Goal: Task Accomplishment & Management: Use online tool/utility

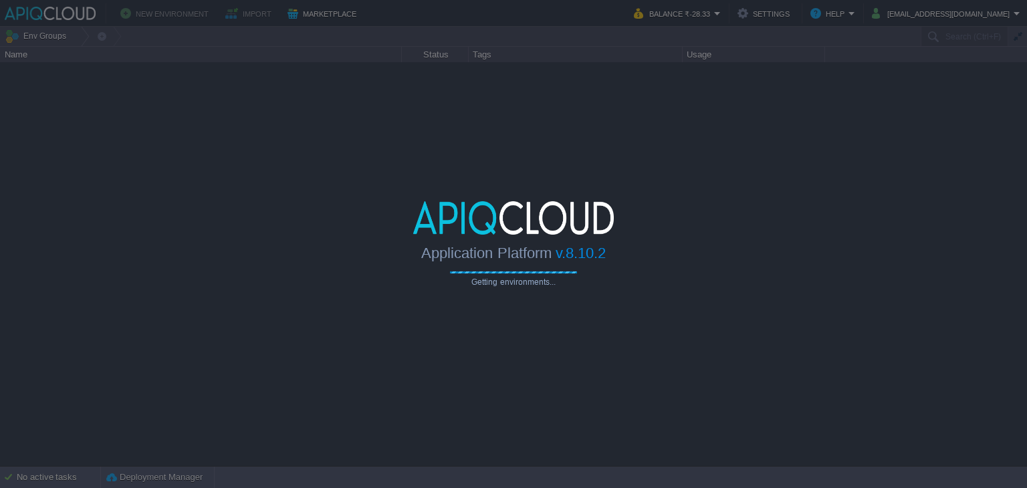
type input "Search (Ctrl+F)"
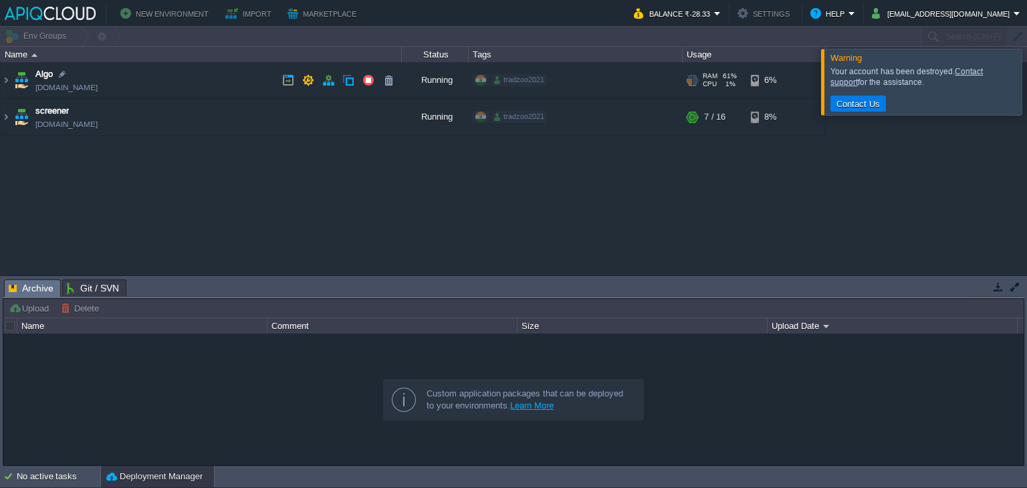
click at [204, 80] on td "Algo [DOMAIN_NAME]" at bounding box center [201, 80] width 401 height 37
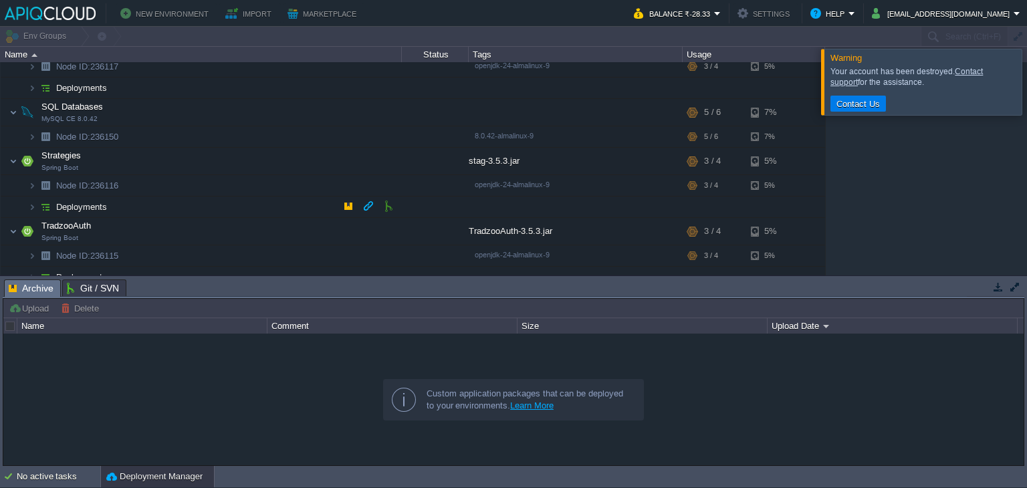
scroll to position [117, 0]
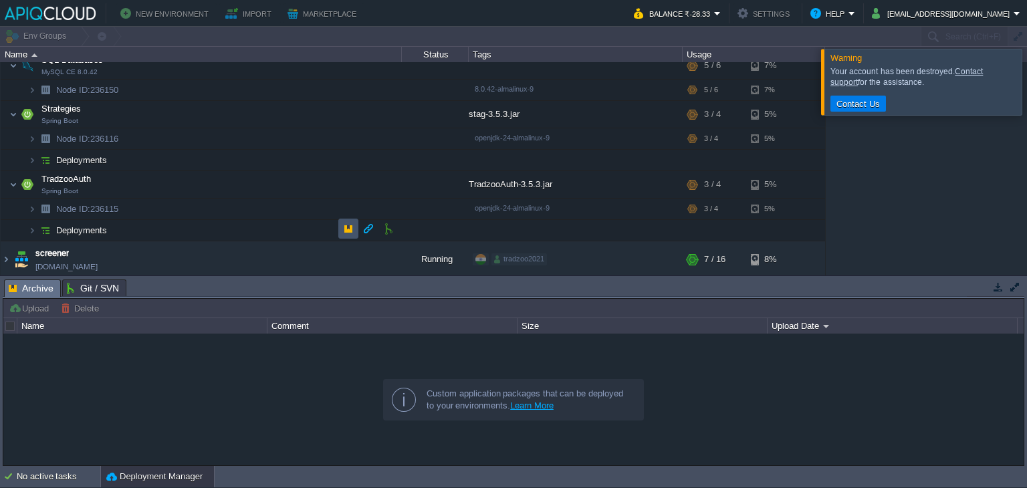
click at [344, 226] on button "button" at bounding box center [348, 229] width 12 height 12
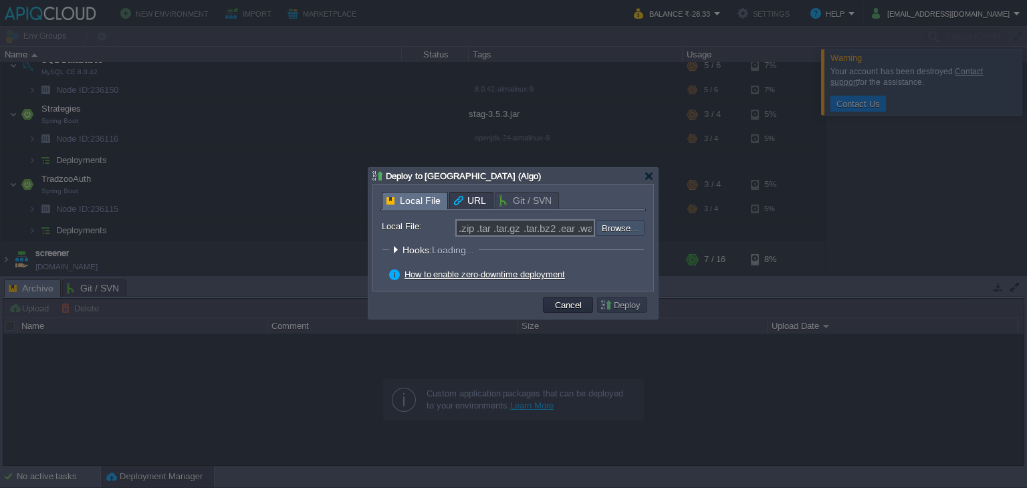
click at [607, 233] on input "file" at bounding box center [559, 228] width 169 height 16
type input "C:\fakepath\TradzooAuth-3.5.3.jar"
type input "TradzooAuth-3.5.3.jar"
click at [619, 305] on button "Deploy" at bounding box center [622, 305] width 45 height 12
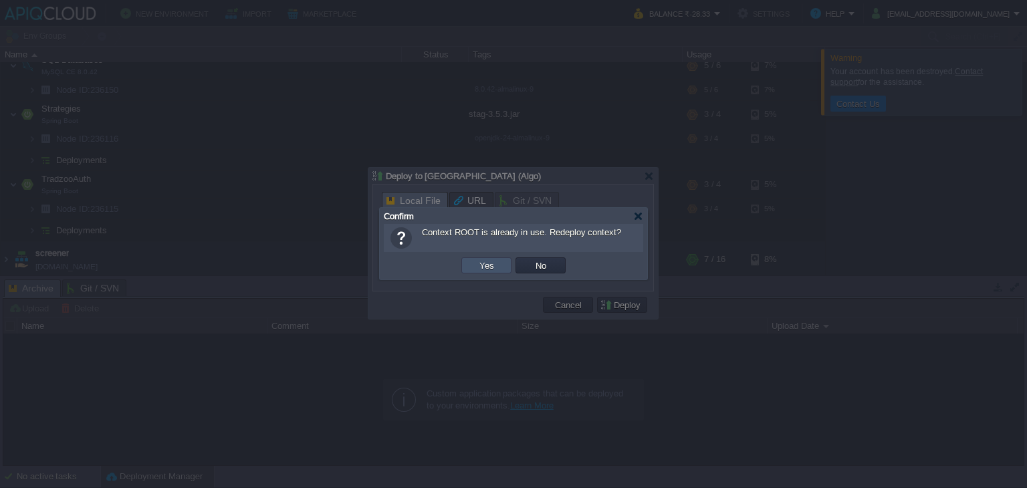
click at [489, 266] on button "Yes" at bounding box center [486, 265] width 23 height 12
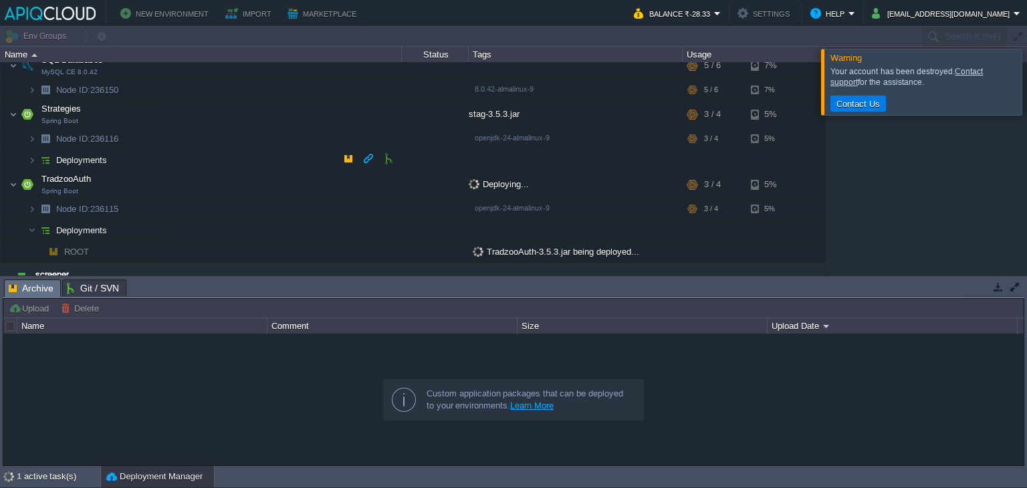
scroll to position [139, 0]
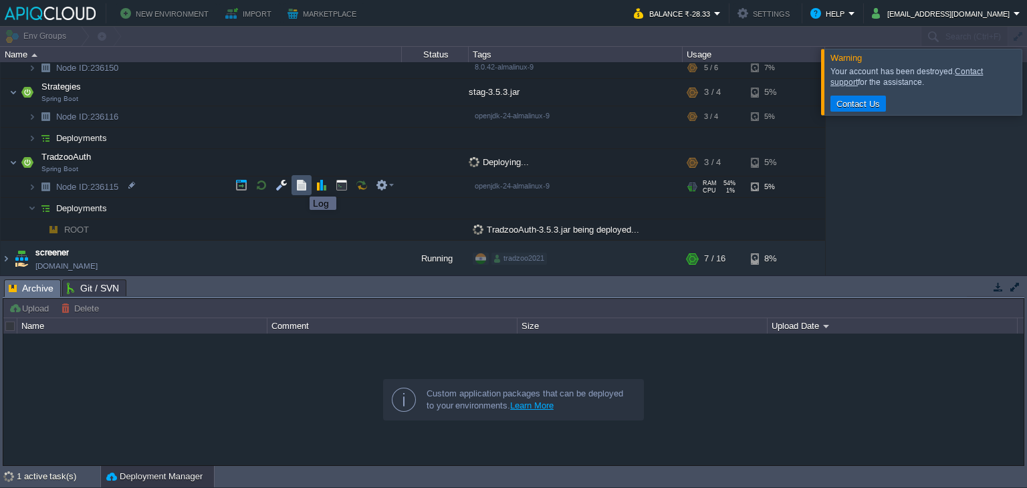
click at [299, 185] on button "button" at bounding box center [301, 185] width 12 height 12
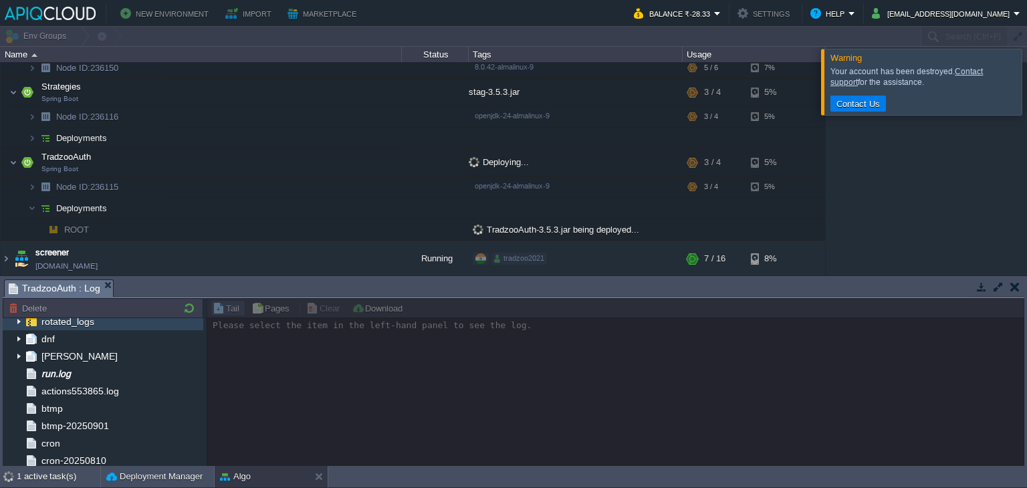
scroll to position [94, 0]
click at [73, 367] on span "run.log" at bounding box center [56, 372] width 34 height 12
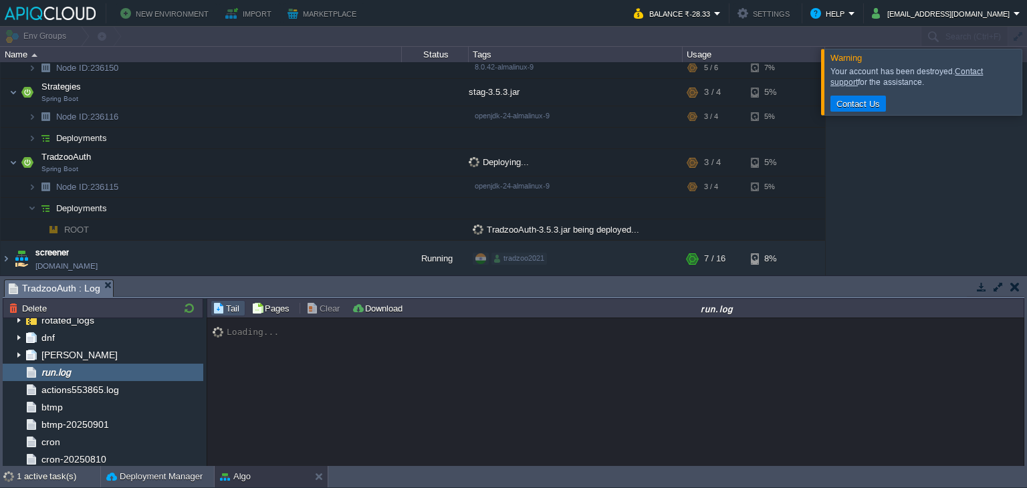
click at [1026, 74] on div at bounding box center [1043, 82] width 0 height 66
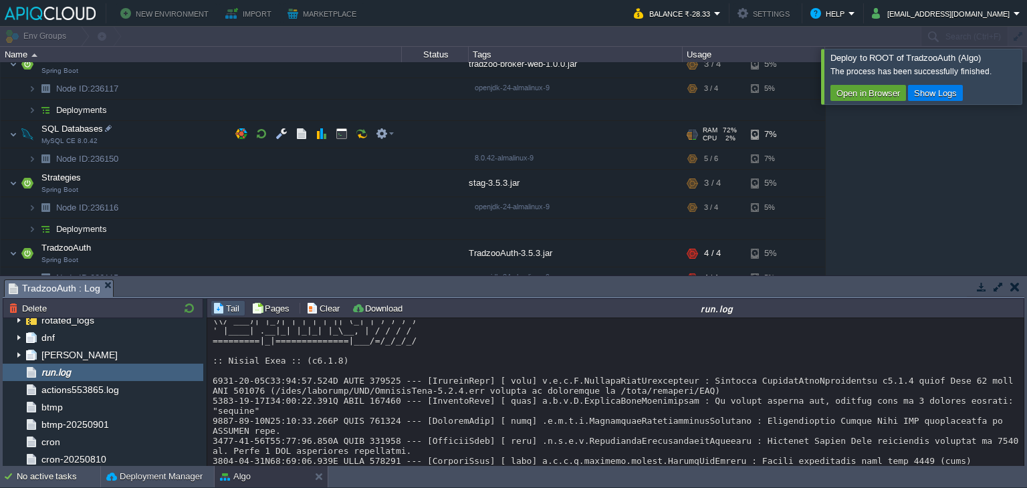
scroll to position [49, 0]
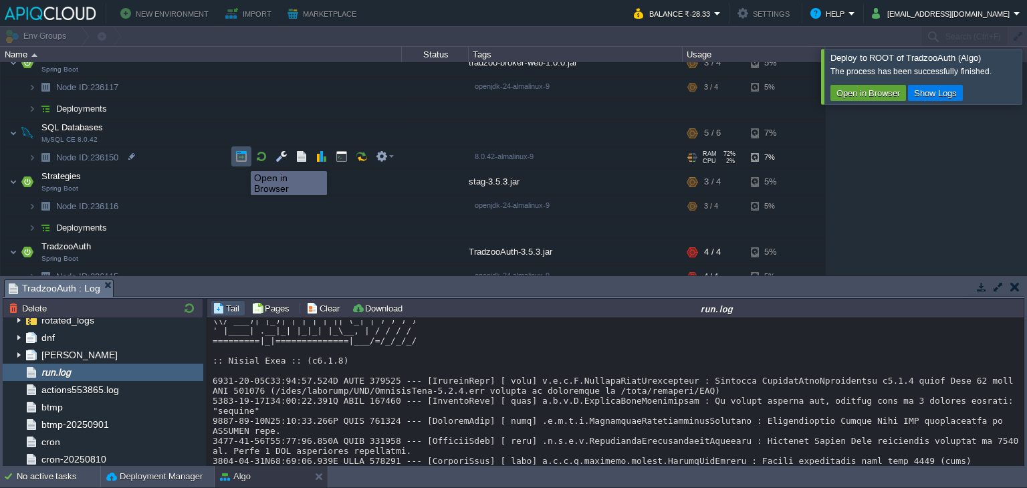
click at [241, 159] on button "button" at bounding box center [241, 156] width 12 height 12
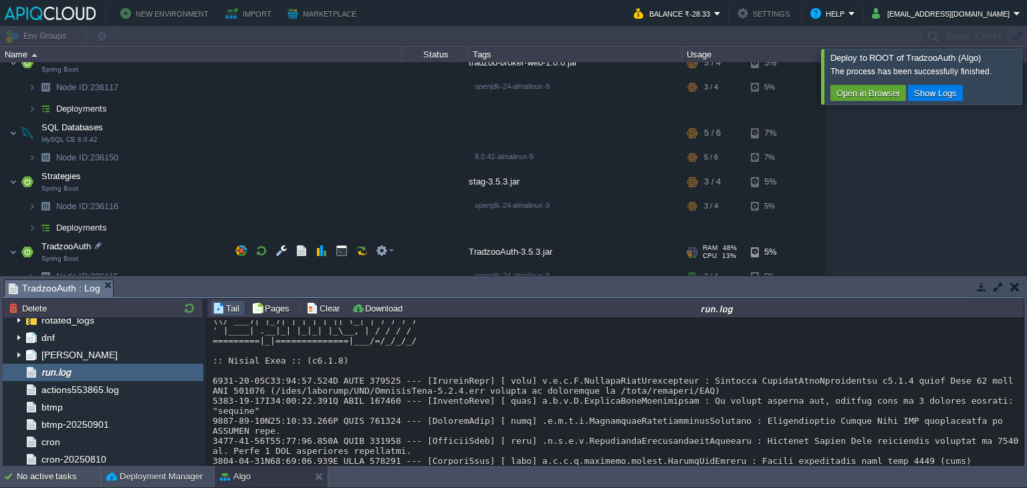
scroll to position [139, 0]
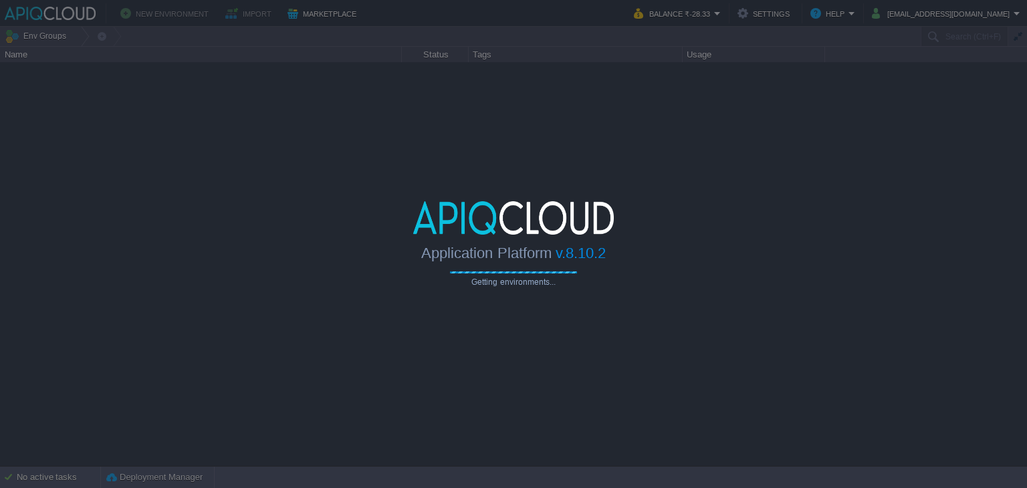
type input "Search (Ctrl+F)"
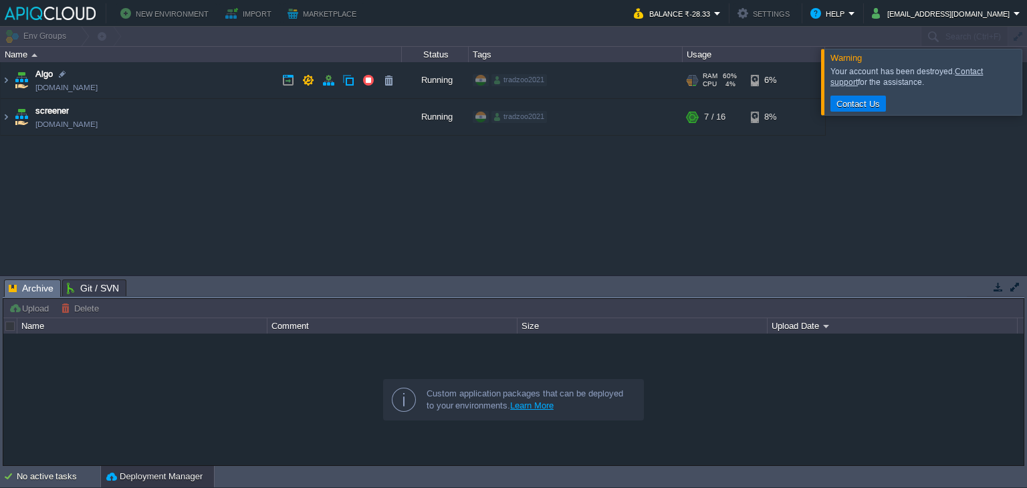
click at [253, 76] on td "Algo [DOMAIN_NAME]" at bounding box center [201, 80] width 401 height 37
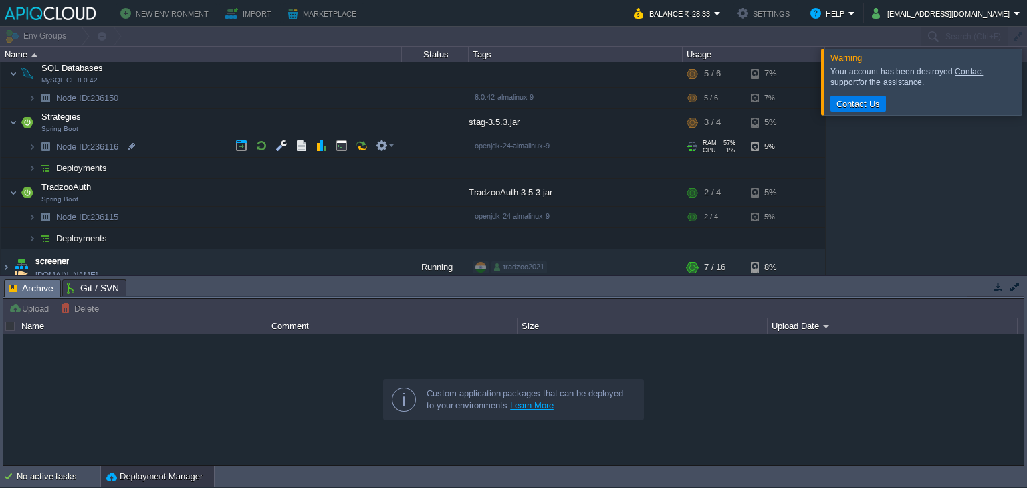
scroll to position [112, 0]
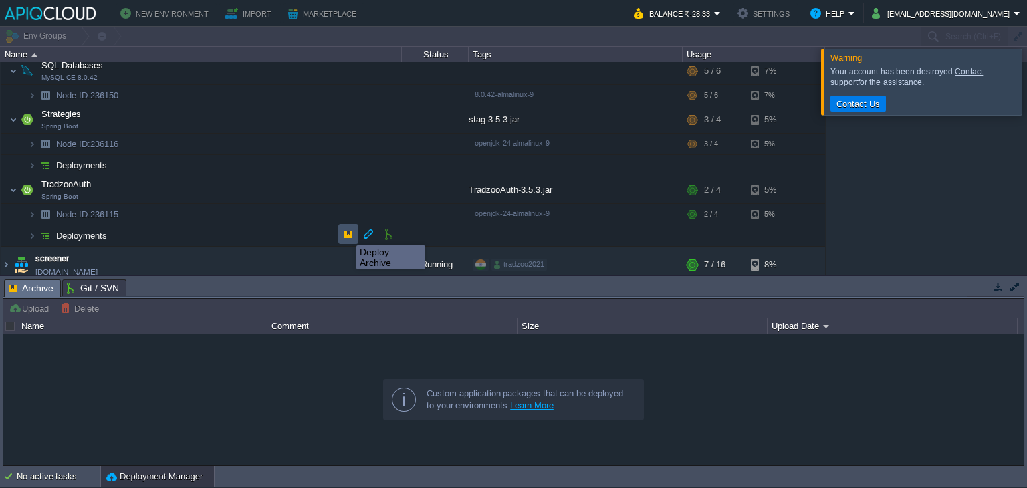
click at [346, 233] on button "button" at bounding box center [348, 234] width 12 height 12
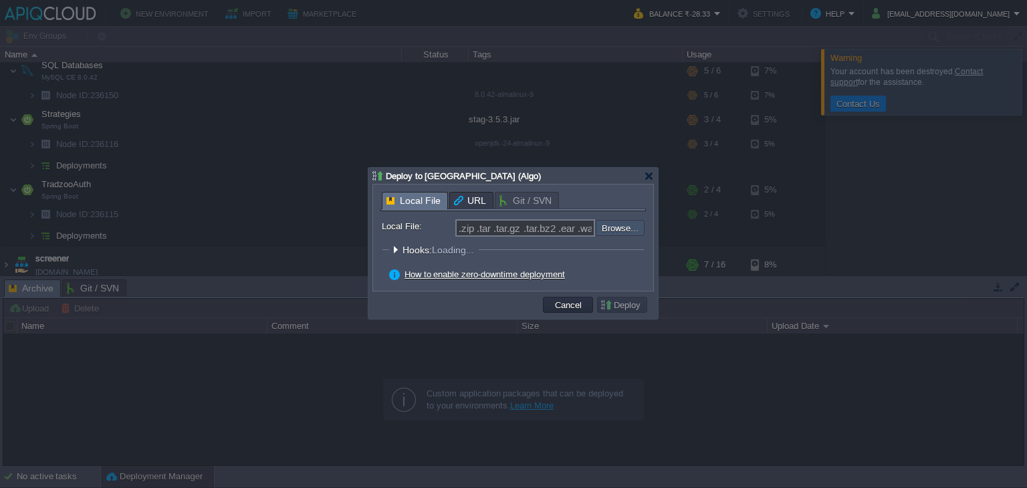
click at [622, 223] on input "file" at bounding box center [559, 228] width 169 height 16
type input "C:\fakepath\TradzooAuth-3.5.3.jar"
type input "TradzooAuth-3.5.3.jar"
click at [631, 299] on button "Deploy" at bounding box center [622, 305] width 45 height 12
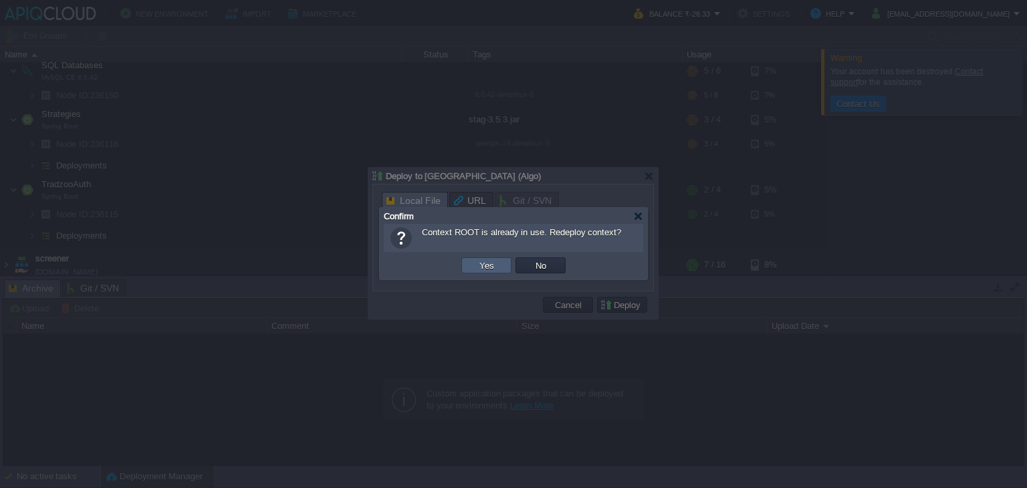
click at [505, 267] on td "Yes" at bounding box center [486, 265] width 50 height 16
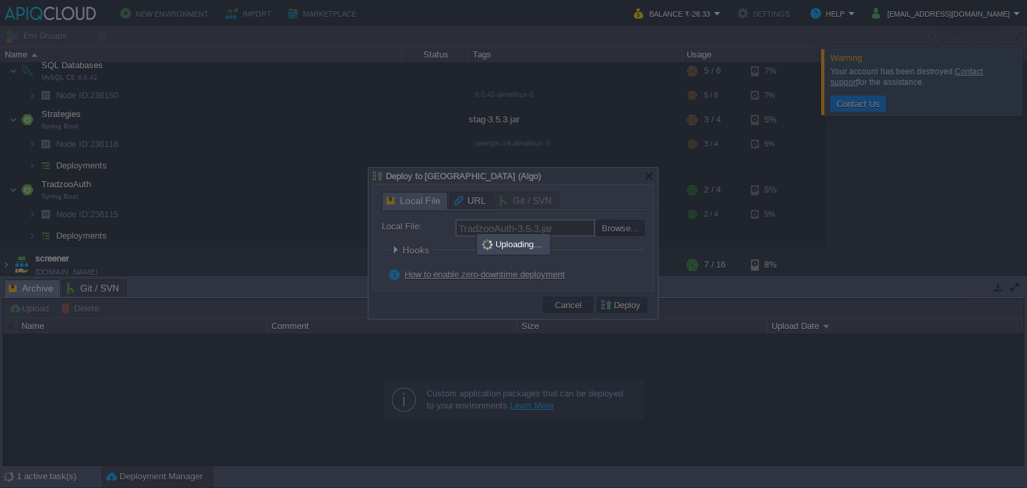
click at [880, 216] on div at bounding box center [513, 244] width 1027 height 488
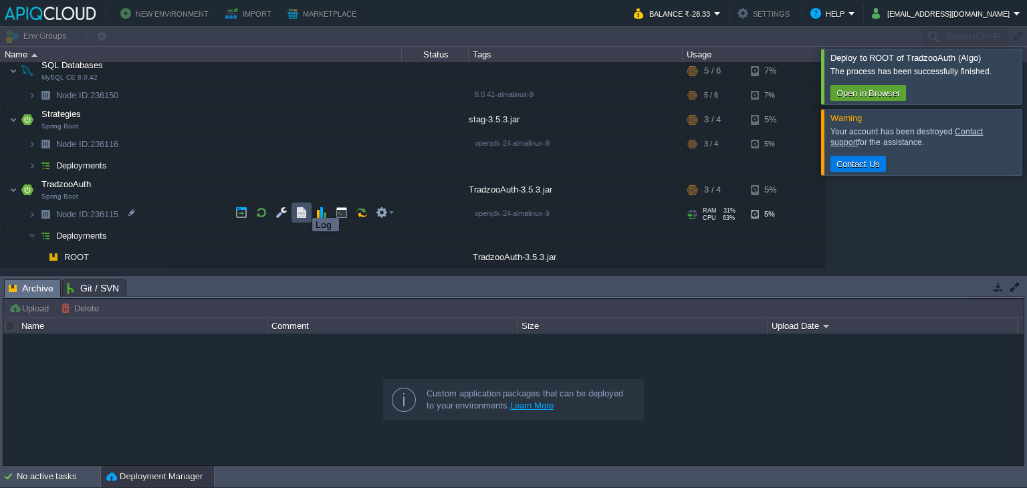
click at [302, 207] on button "button" at bounding box center [301, 213] width 12 height 12
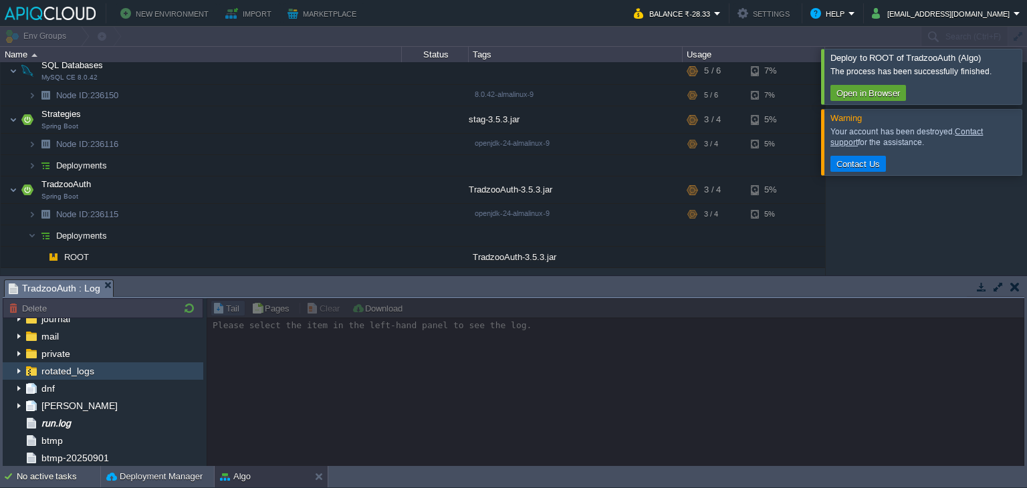
scroll to position [66, 0]
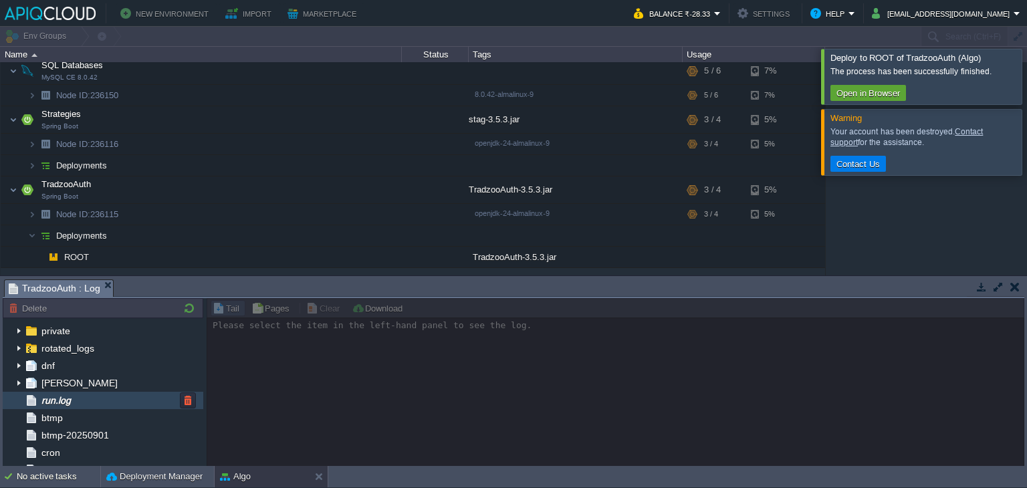
click at [102, 402] on div "run.log" at bounding box center [103, 400] width 201 height 17
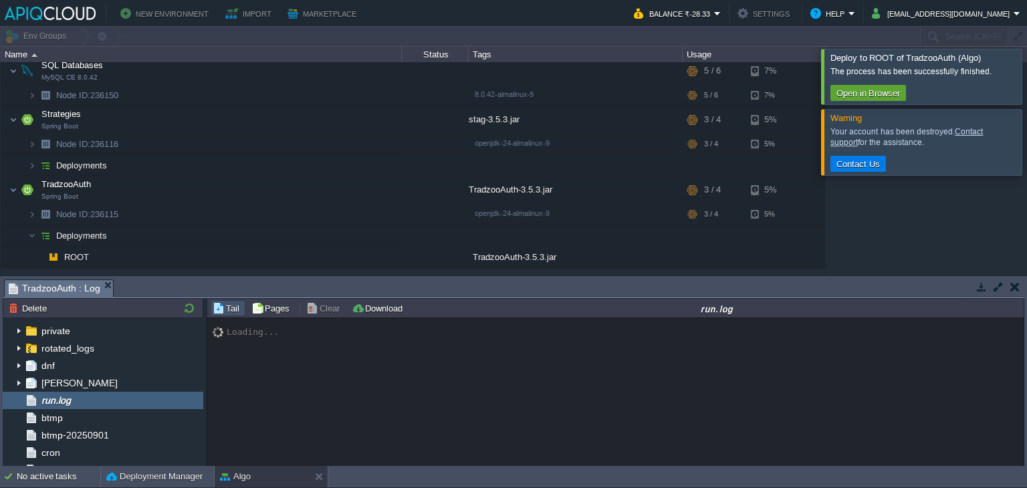
click at [1026, 64] on div at bounding box center [1043, 76] width 0 height 55
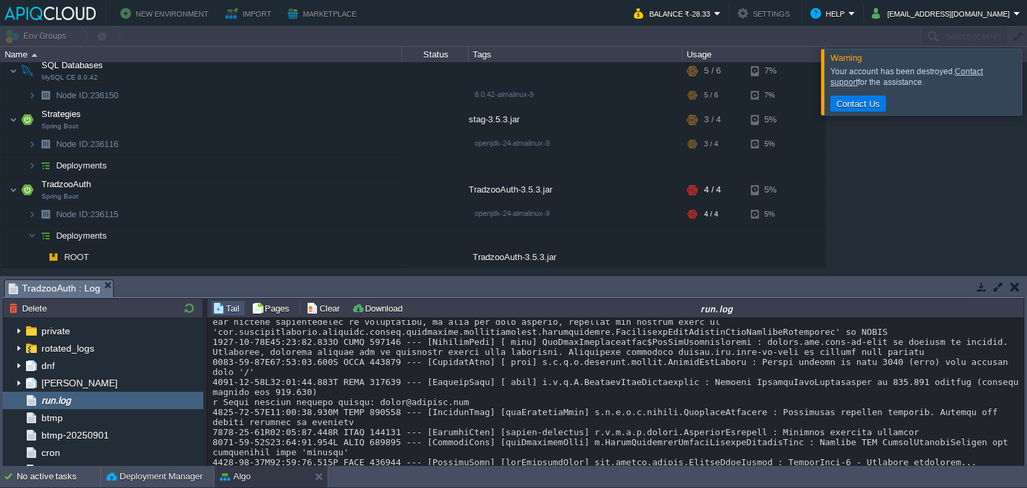
scroll to position [12058, 0]
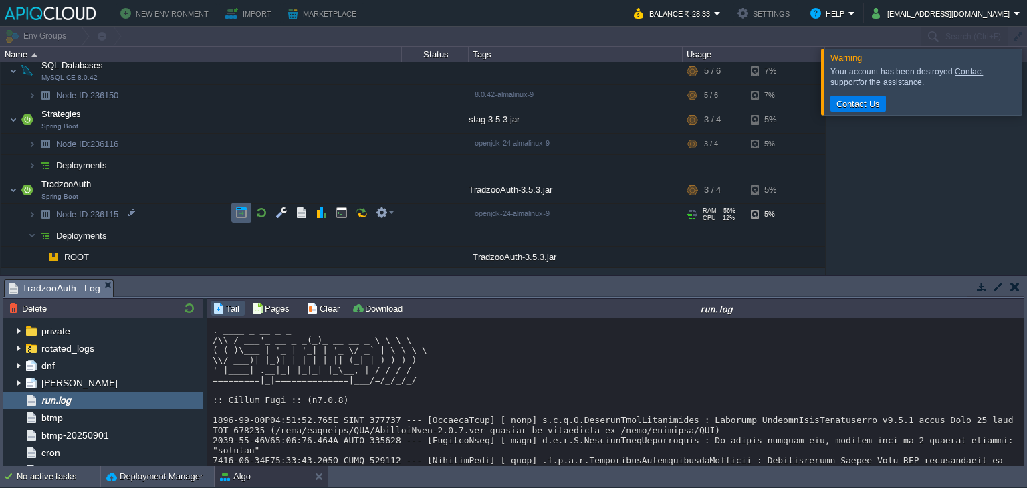
click at [234, 213] on td at bounding box center [241, 213] width 20 height 20
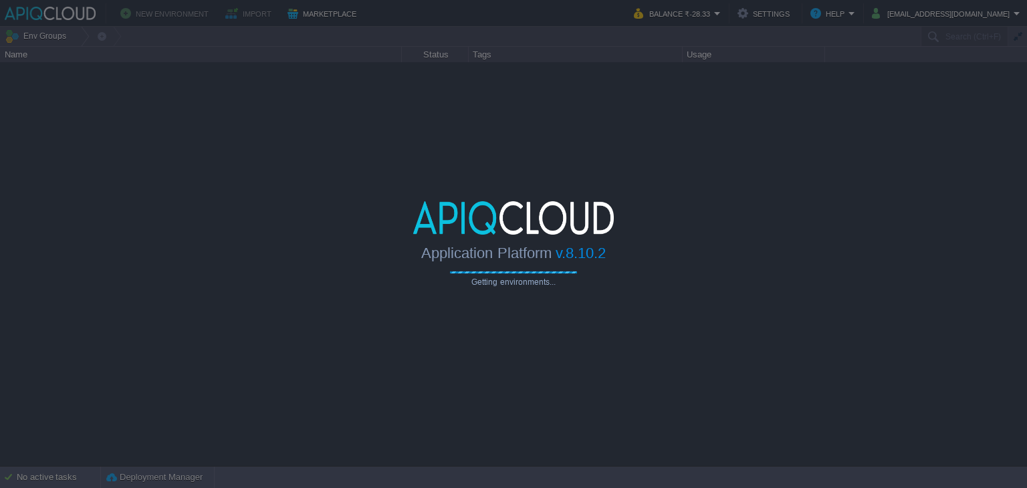
type input "Search (Ctrl+F)"
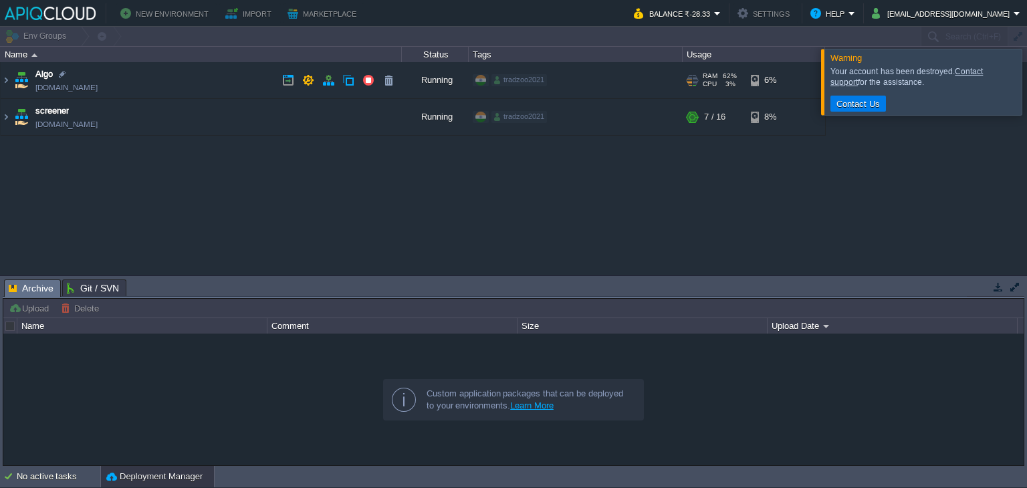
click at [214, 73] on td "Algo [DOMAIN_NAME]" at bounding box center [201, 80] width 401 height 37
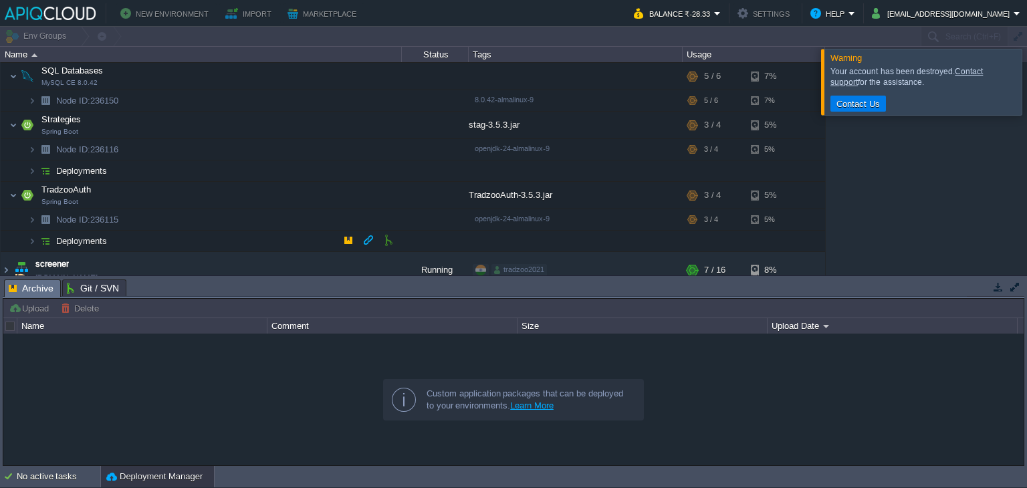
scroll to position [106, 0]
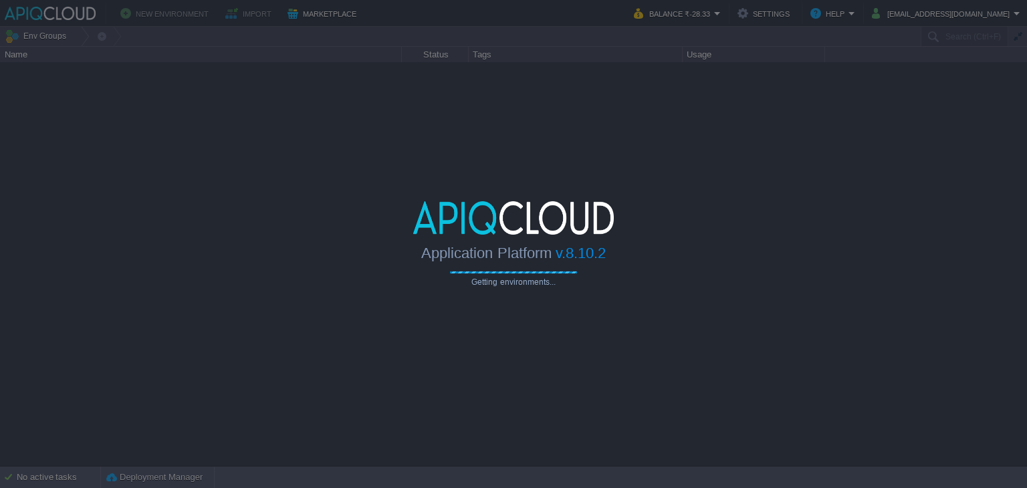
type input "Search (Ctrl+F)"
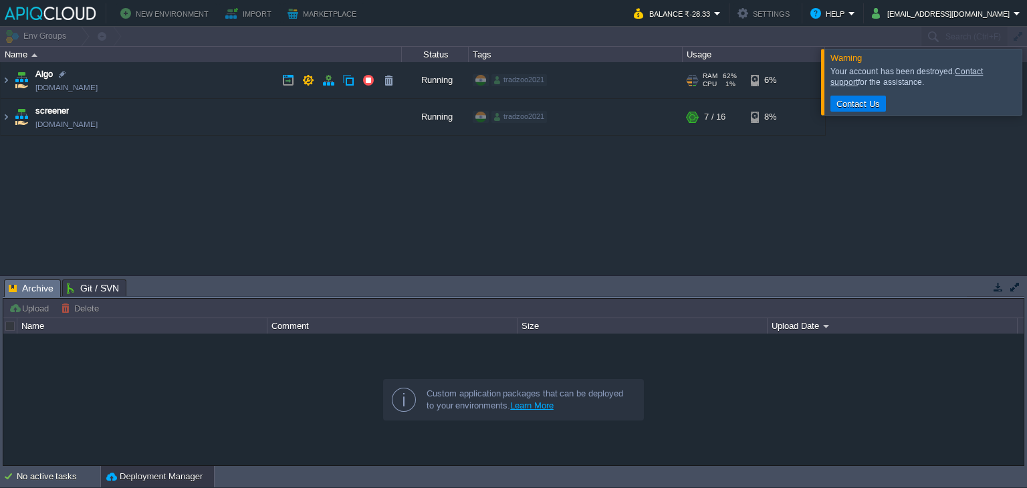
click at [207, 91] on td "Algo [DOMAIN_NAME]" at bounding box center [201, 80] width 401 height 37
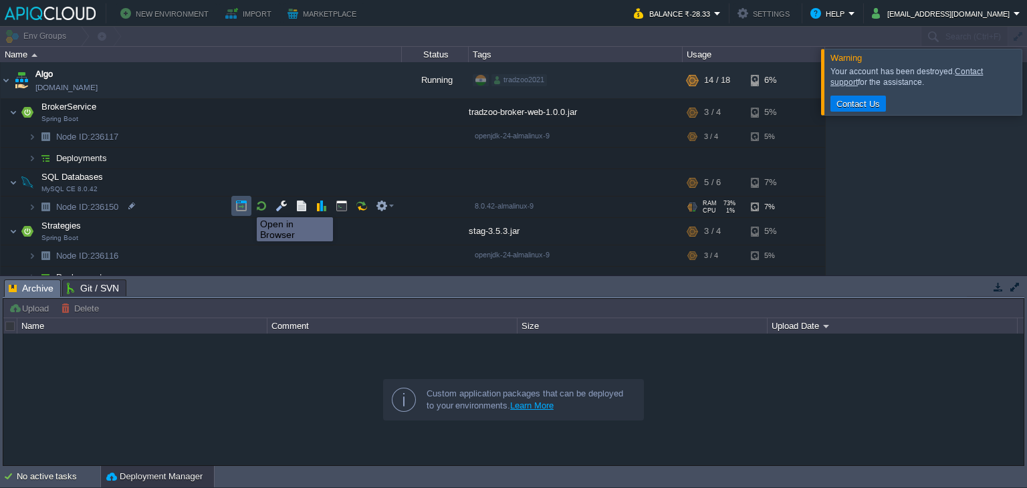
click at [239, 203] on button "button" at bounding box center [241, 206] width 12 height 12
